Goal: Transaction & Acquisition: Purchase product/service

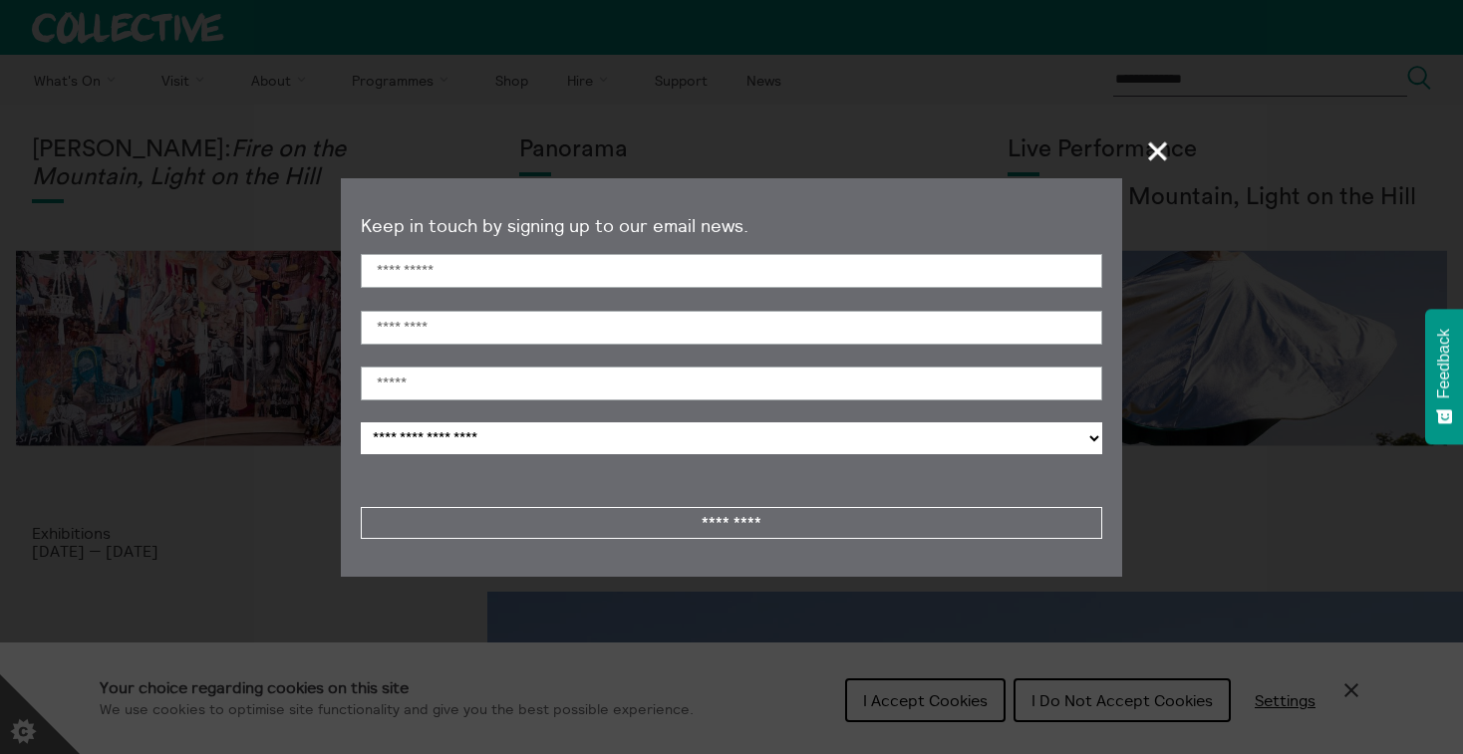
click at [503, 79] on section "**********" at bounding box center [731, 377] width 1463 height 754
click at [1150, 149] on span "+" at bounding box center [1158, 151] width 59 height 59
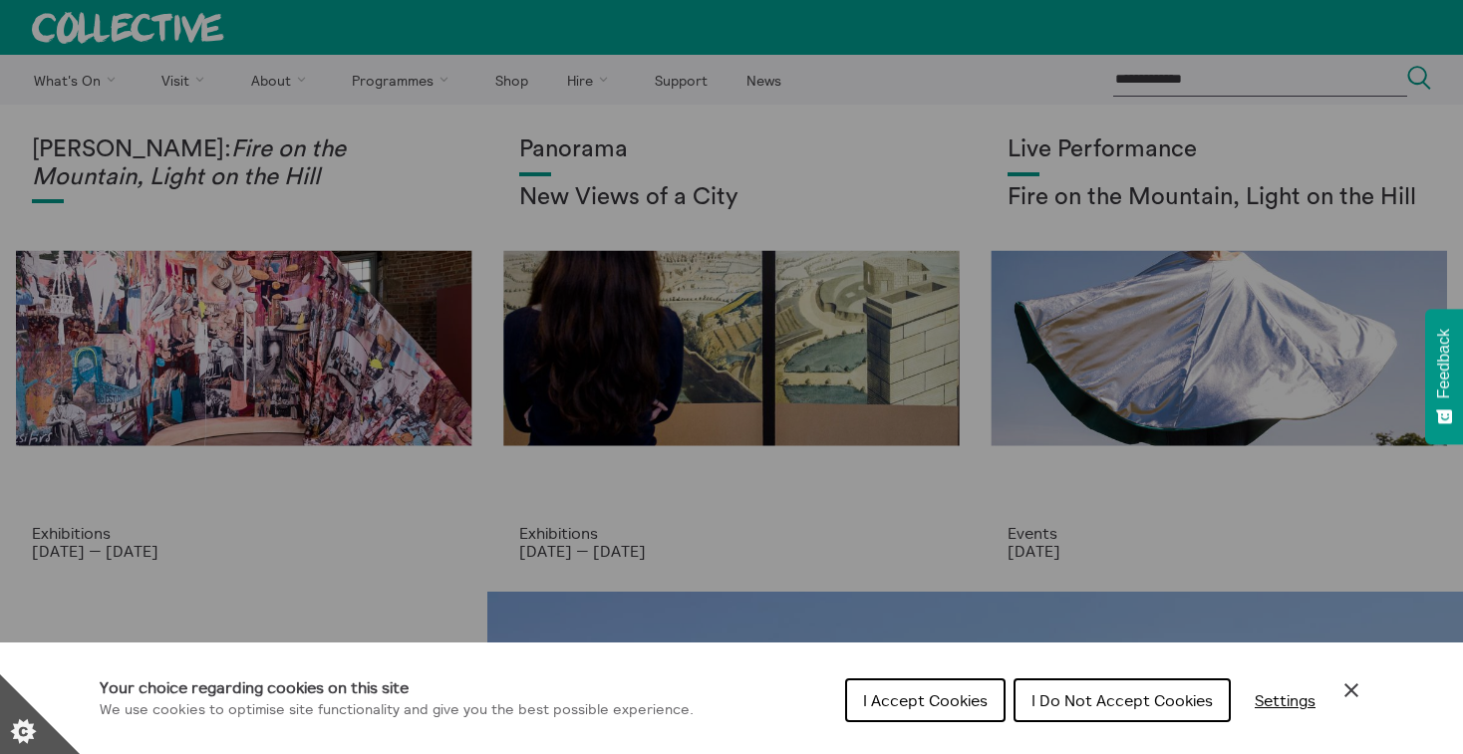
click at [504, 88] on div "Cookie preferences" at bounding box center [731, 377] width 1463 height 754
click at [1062, 684] on button "I Do Not Accept Cookies" at bounding box center [1121, 700] width 217 height 44
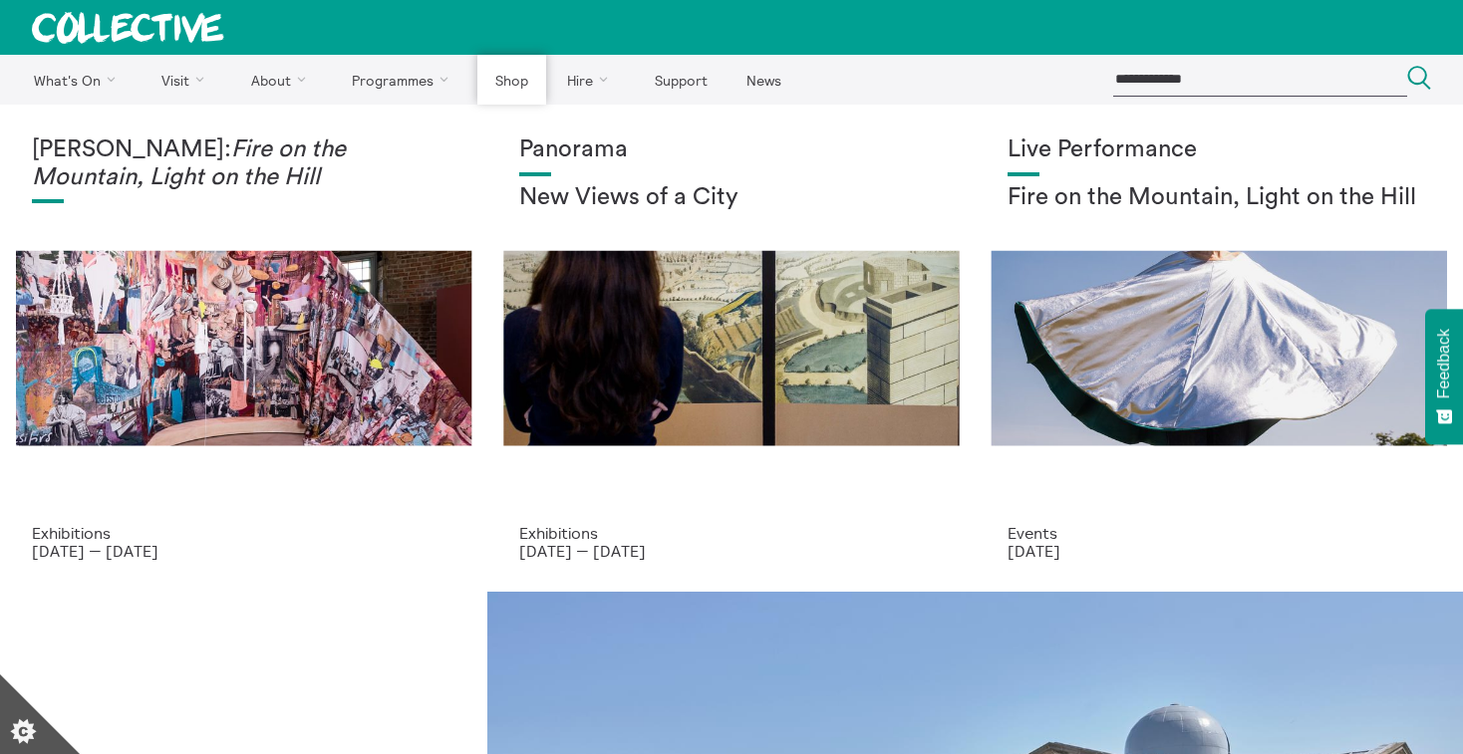
click at [521, 74] on link "Shop" at bounding box center [511, 80] width 68 height 50
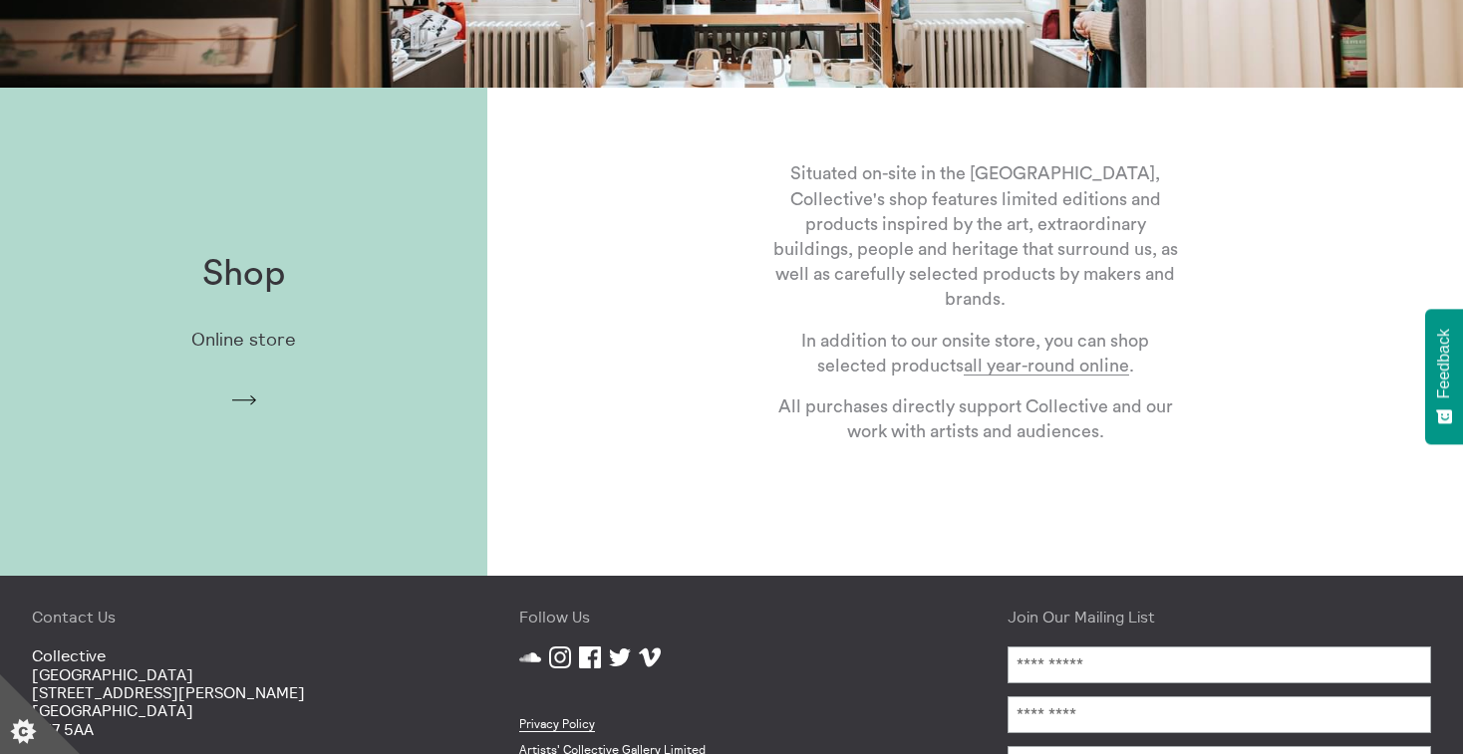
scroll to position [502, 0]
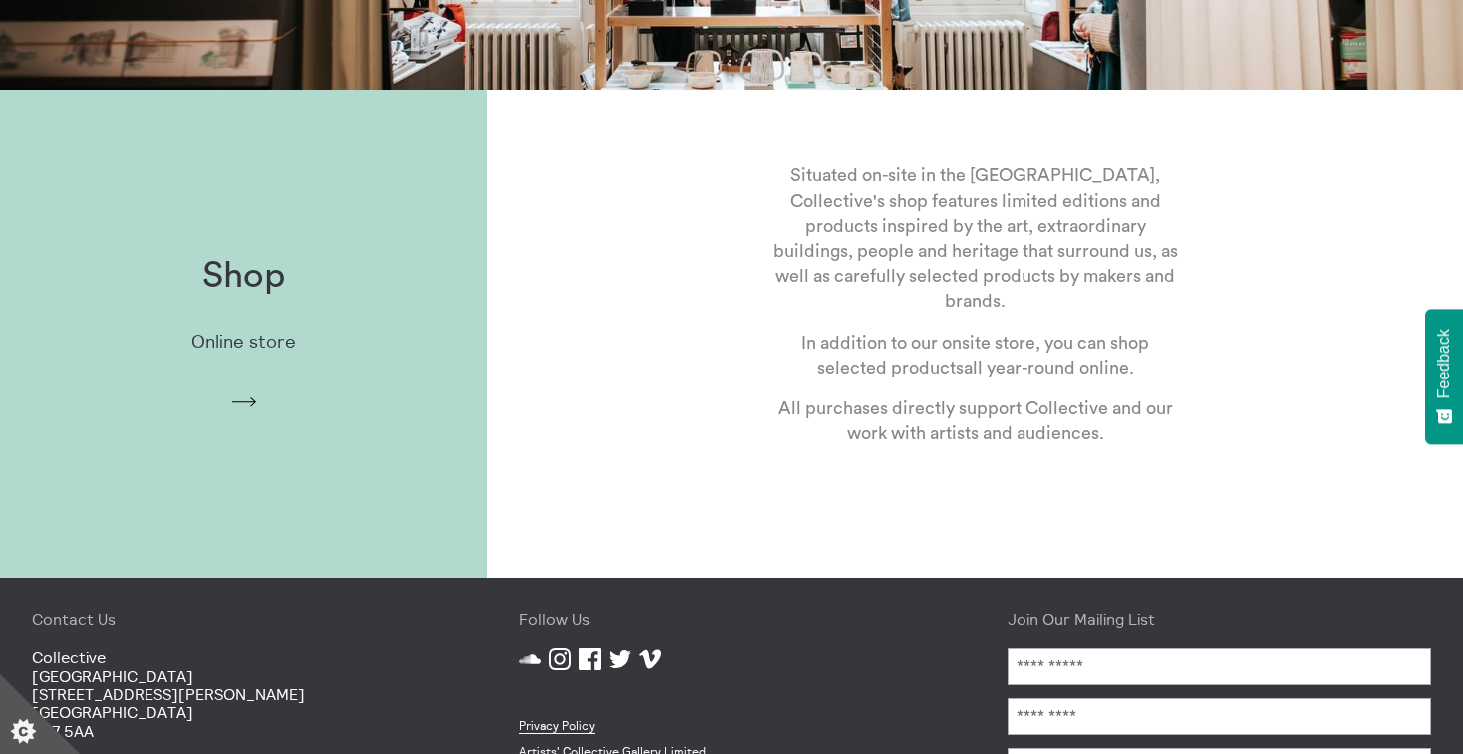
click at [255, 390] on div "Shop Online store Arrow" at bounding box center [243, 333] width 487 height 219
drag, startPoint x: 239, startPoint y: 402, endPoint x: 252, endPoint y: 395, distance: 14.7
click at [239, 402] on icon "Arrow" at bounding box center [244, 403] width 32 height 18
click at [232, 318] on div "Shop Online store Arrow" at bounding box center [243, 333] width 487 height 219
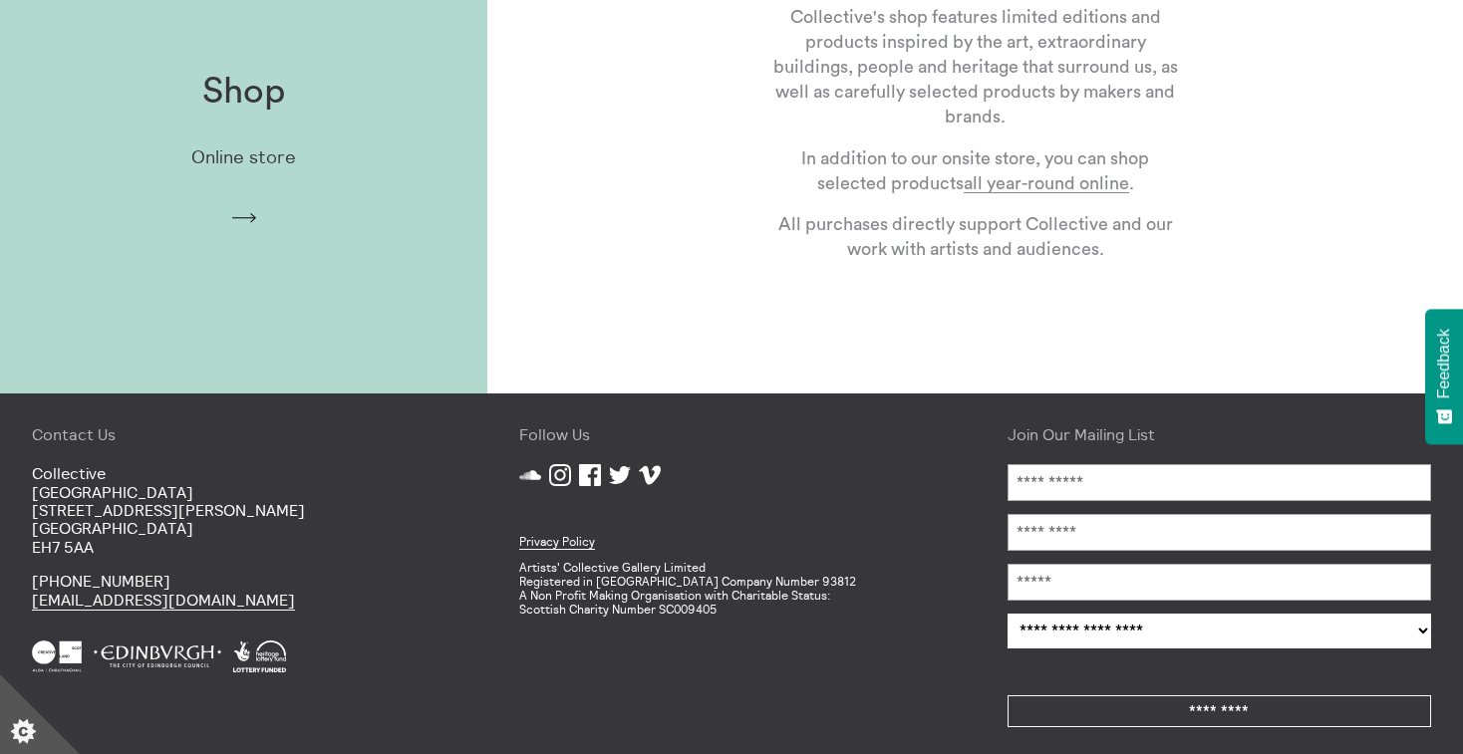
scroll to position [701, 0]
